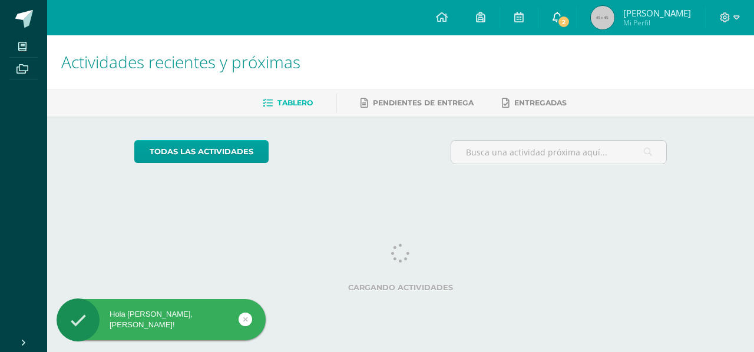
click at [562, 16] on span "2" at bounding box center [563, 21] width 13 height 13
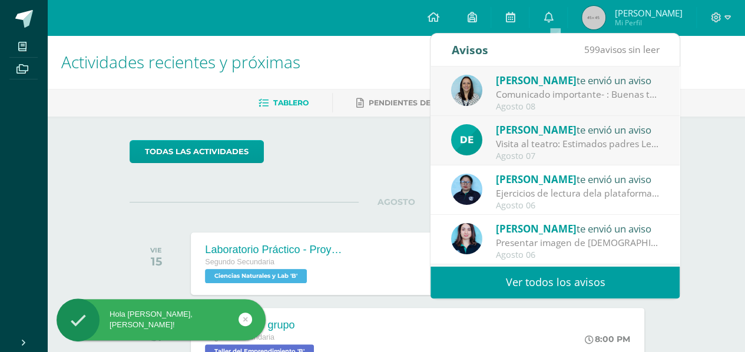
click at [615, 91] on div "Comunicado importante- : Buenas tardes estimados padres de familia, Les compart…" at bounding box center [578, 95] width 164 height 14
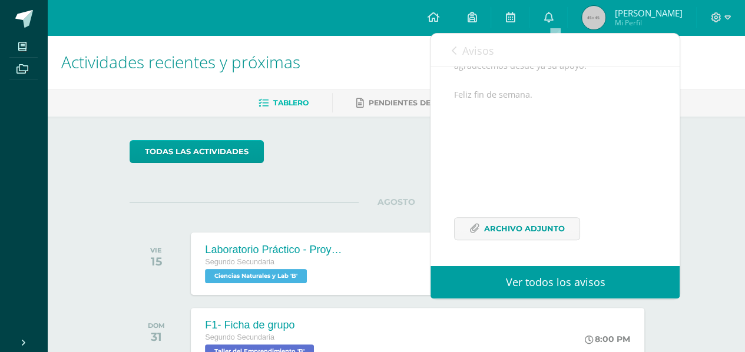
scroll to position [174, 0]
click at [530, 231] on span "Archivo Adjunto" at bounding box center [524, 229] width 81 height 22
click at [553, 18] on link "0" at bounding box center [548, 17] width 38 height 35
click at [455, 49] on icon at bounding box center [453, 50] width 5 height 9
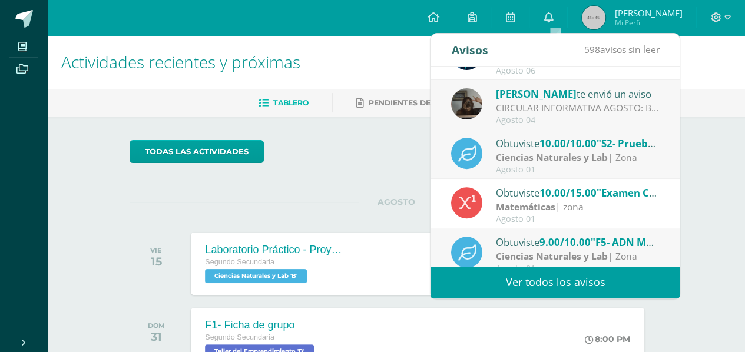
scroll to position [196, 0]
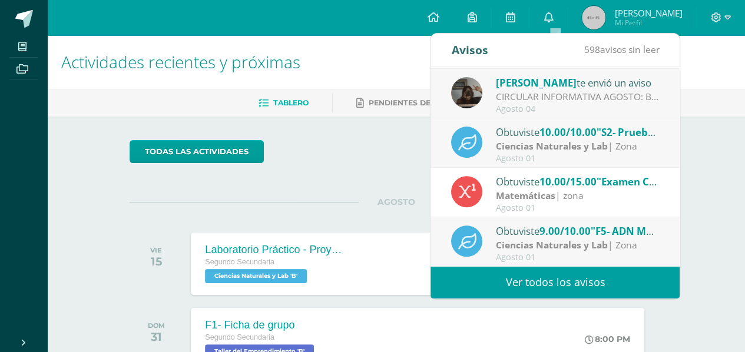
click at [575, 289] on link "Ver todos los avisos" at bounding box center [555, 282] width 249 height 32
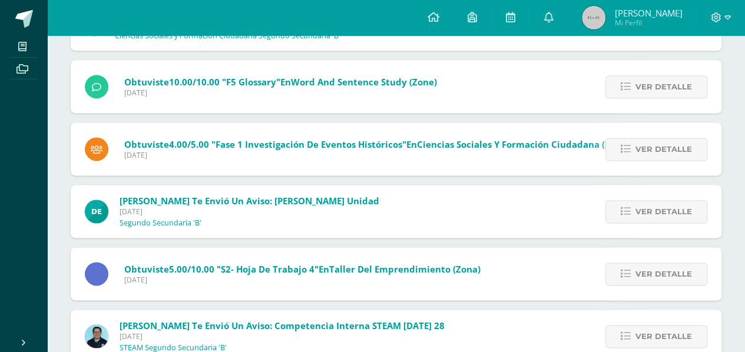
scroll to position [756, 0]
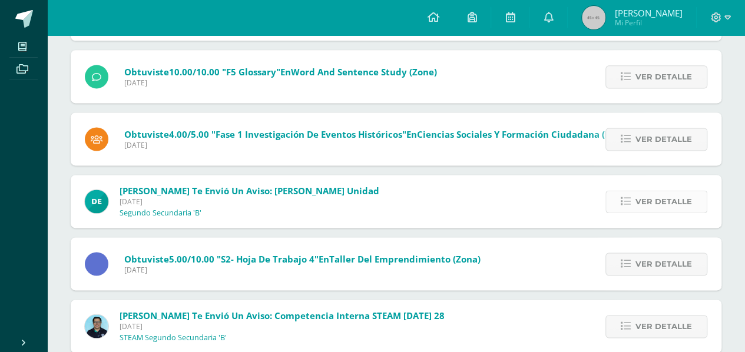
click at [635, 195] on link "Ver detalle" at bounding box center [656, 201] width 102 height 23
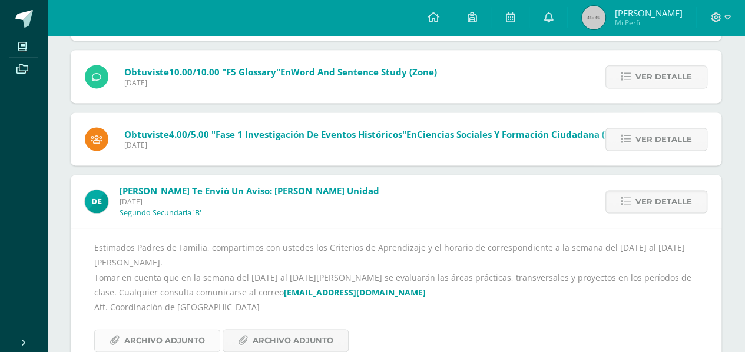
click at [200, 330] on span "Archivo Adjunto" at bounding box center [164, 341] width 81 height 22
click at [316, 331] on span "Archivo Adjunto" at bounding box center [293, 341] width 81 height 22
